Goal: Transaction & Acquisition: Purchase product/service

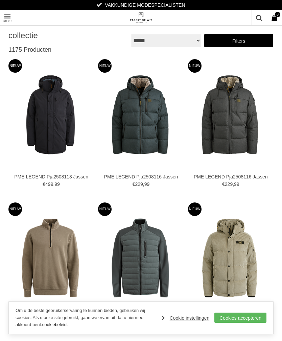
click at [0, 0] on img at bounding box center [0, 0] width 0 height 0
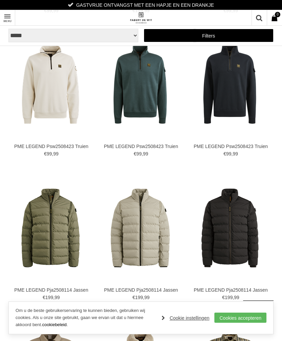
scroll to position [615, 0]
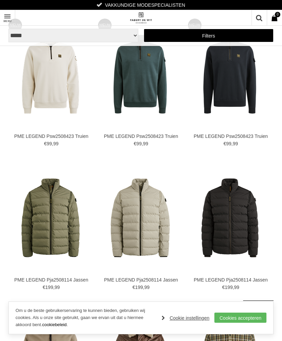
click at [0, 0] on img at bounding box center [0, 0] width 0 height 0
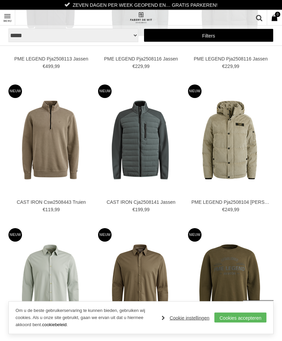
scroll to position [111, 0]
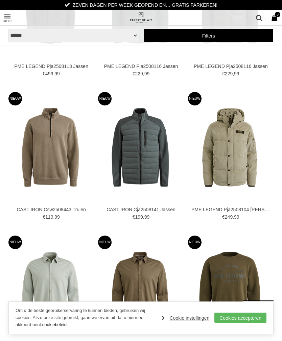
click at [211, 30] on link "Filters" at bounding box center [209, 36] width 130 height 14
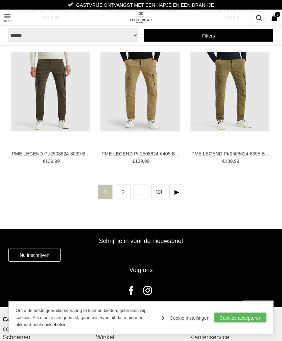
scroll to position [1617, 0]
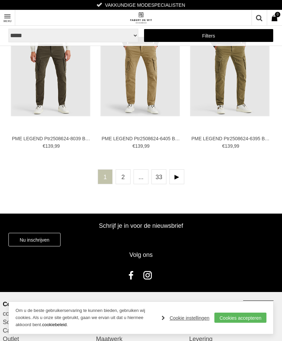
click at [177, 177] on link at bounding box center [176, 176] width 15 height 15
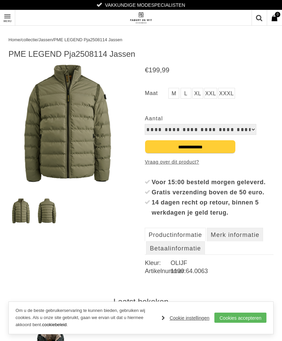
click at [74, 119] on img at bounding box center [67, 123] width 118 height 118
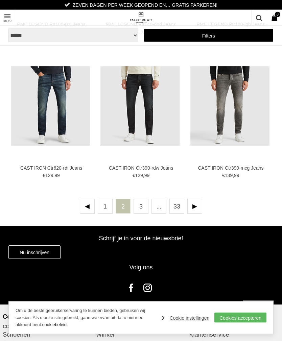
scroll to position [1581, 0]
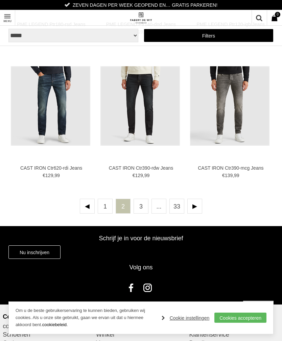
click at [197, 206] on link at bounding box center [194, 206] width 15 height 15
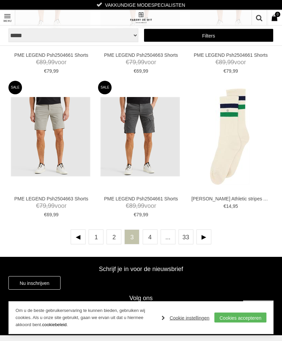
scroll to position [1550, 0]
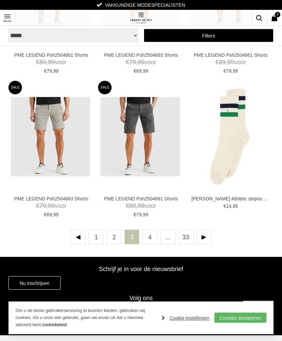
click at [207, 237] on link at bounding box center [204, 237] width 15 height 15
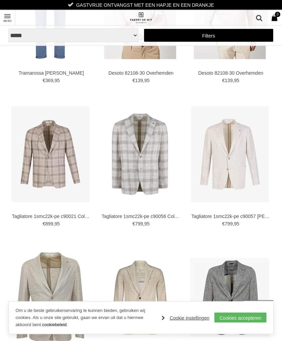
scroll to position [1245, 0]
